Goal: Task Accomplishment & Management: Use online tool/utility

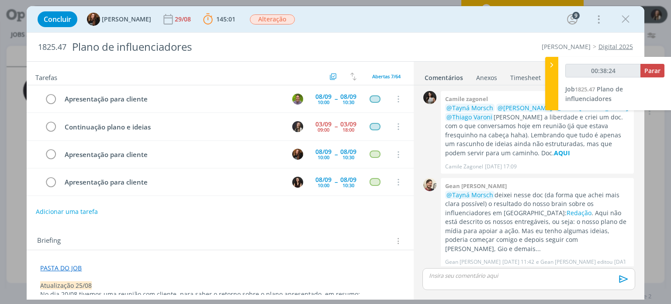
scroll to position [346, 0]
type input "00:38:25"
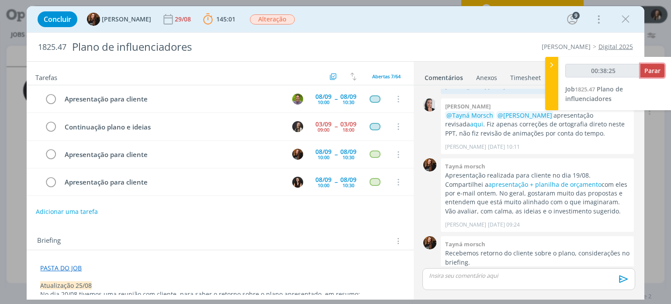
click at [652, 70] on span "Parar" at bounding box center [652, 70] width 16 height 8
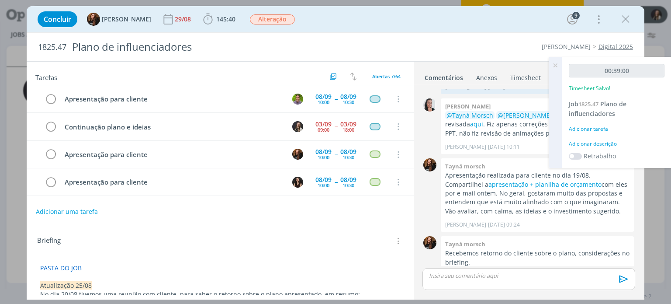
click at [592, 125] on div "Adicionar tarefa" at bounding box center [617, 129] width 96 height 8
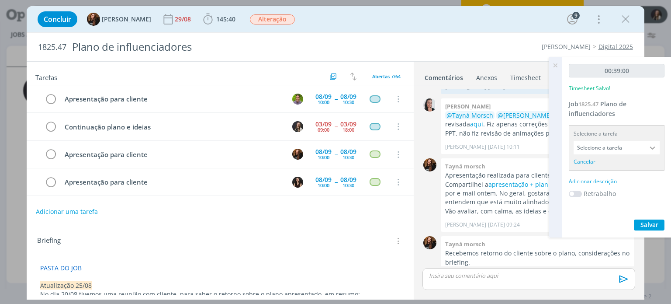
click at [597, 150] on input "Selecione a tarefa" at bounding box center [617, 147] width 86 height 13
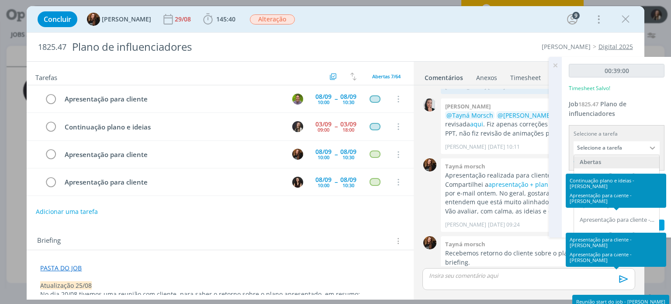
scroll to position [0, 0]
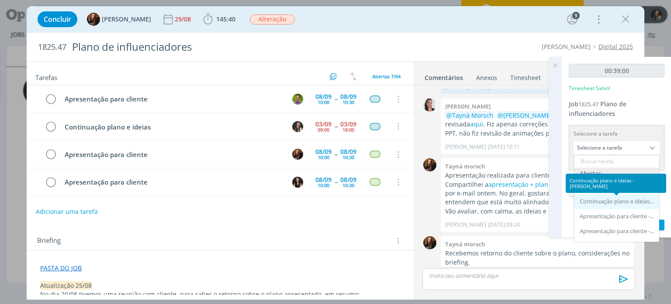
click at [610, 200] on div "Continuação plano e ideias - [PERSON_NAME]" at bounding box center [618, 201] width 76 height 7
type input "Continuação plano e ideias"
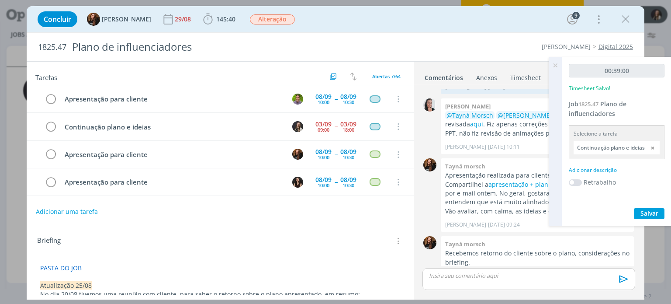
click at [605, 168] on div "Adicionar descrição" at bounding box center [617, 170] width 96 height 8
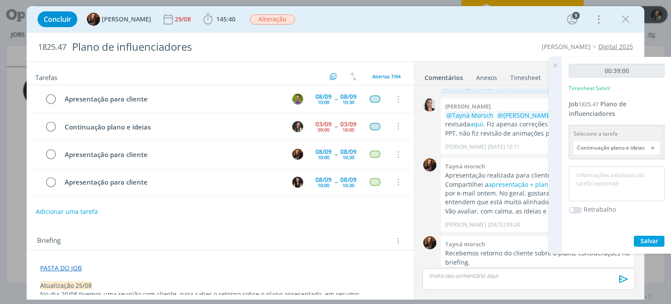
click at [609, 169] on textarea at bounding box center [616, 183] width 91 height 31
type textarea "check interno"
click at [651, 237] on span "Salvar" at bounding box center [649, 240] width 18 height 8
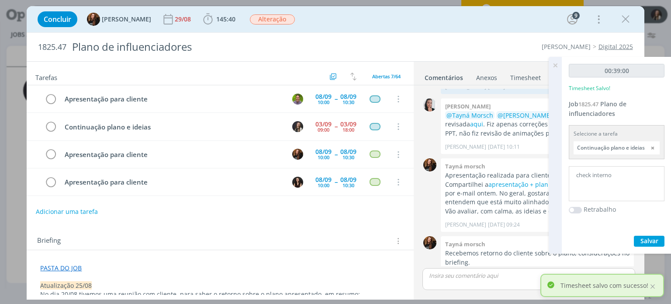
drag, startPoint x: 627, startPoint y: 18, endPoint x: 505, endPoint y: 227, distance: 241.4
click at [627, 18] on icon "dialog" at bounding box center [625, 19] width 13 height 13
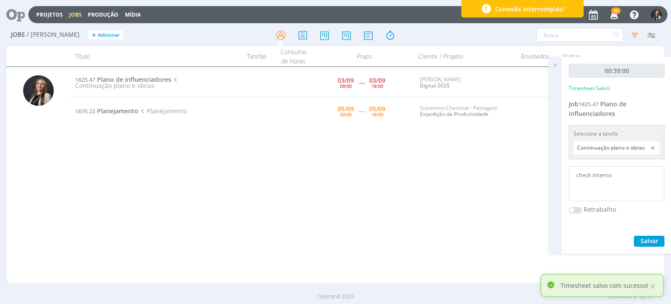
click at [414, 149] on div "1825.47 Plano de influenciadores Continuação plano e ideias [DATE] 09:00 ----- …" at bounding box center [367, 175] width 594 height 212
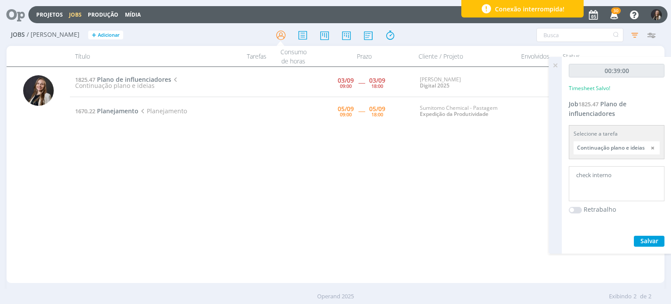
click at [341, 202] on div "1825.47 Plano de influenciadores Continuação plano e ideias [DATE] 09:00 ----- …" at bounding box center [367, 175] width 594 height 212
click at [556, 63] on icon at bounding box center [555, 65] width 16 height 17
